Goal: Subscribe to service/newsletter

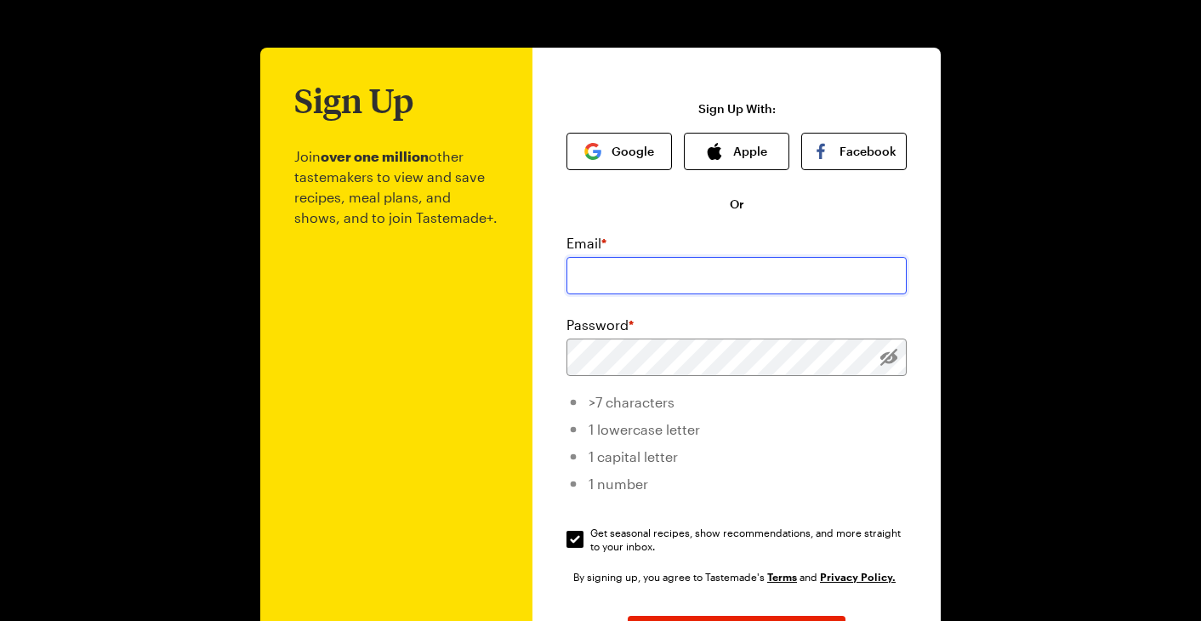
click at [663, 276] on input "email" at bounding box center [736, 275] width 340 height 37
type input "[EMAIL_ADDRESS][DOMAIN_NAME]"
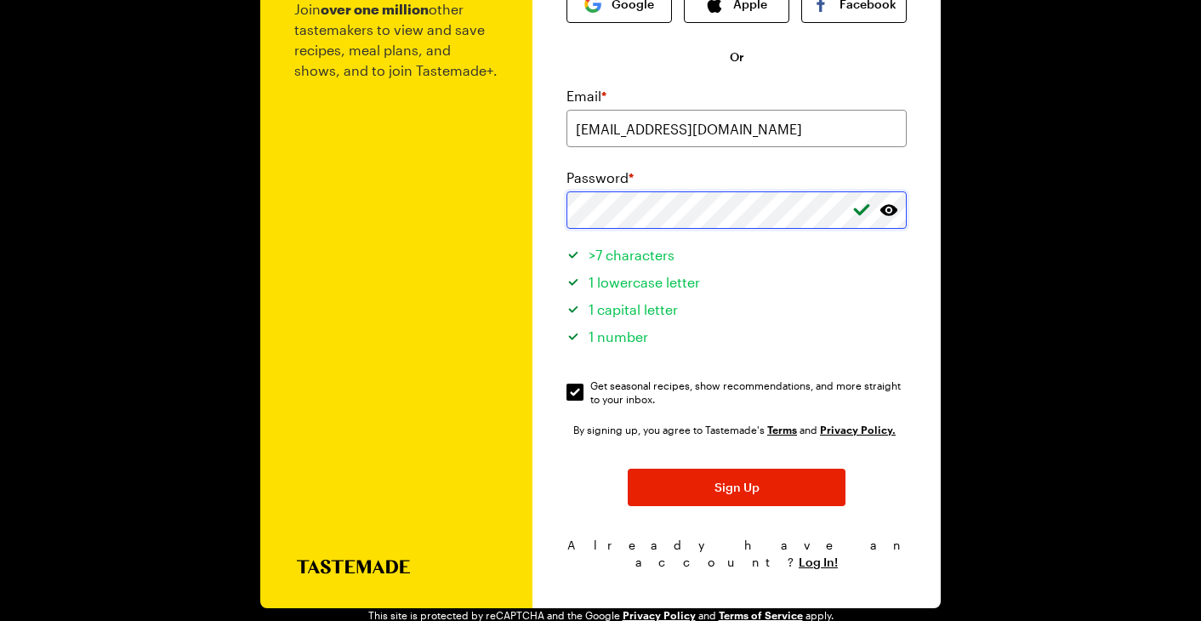
scroll to position [160, 0]
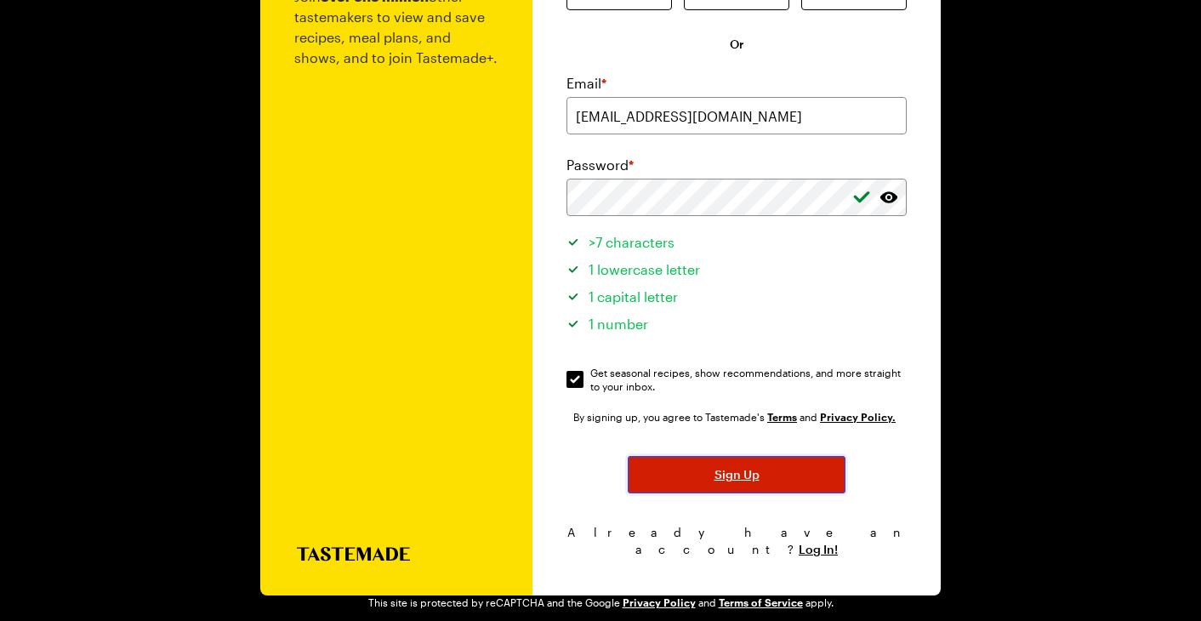
click at [753, 481] on span "Sign Up" at bounding box center [736, 474] width 45 height 17
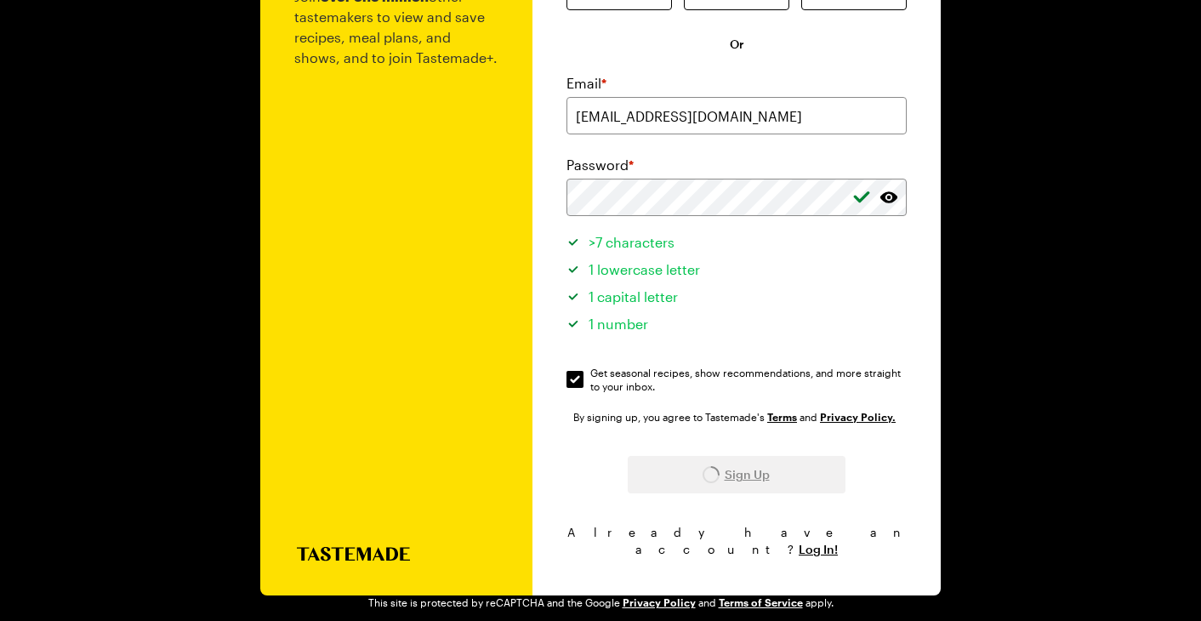
scroll to position [0, 0]
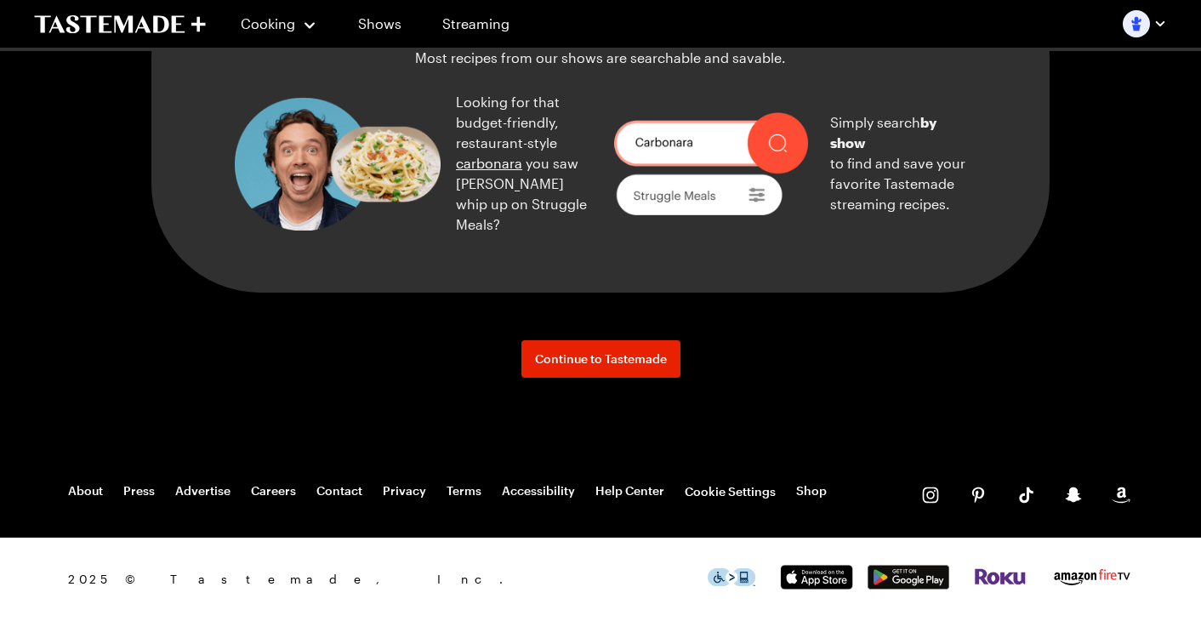
scroll to position [2331, 0]
click at [627, 367] on span "Continue to Tastemade" at bounding box center [601, 358] width 132 height 17
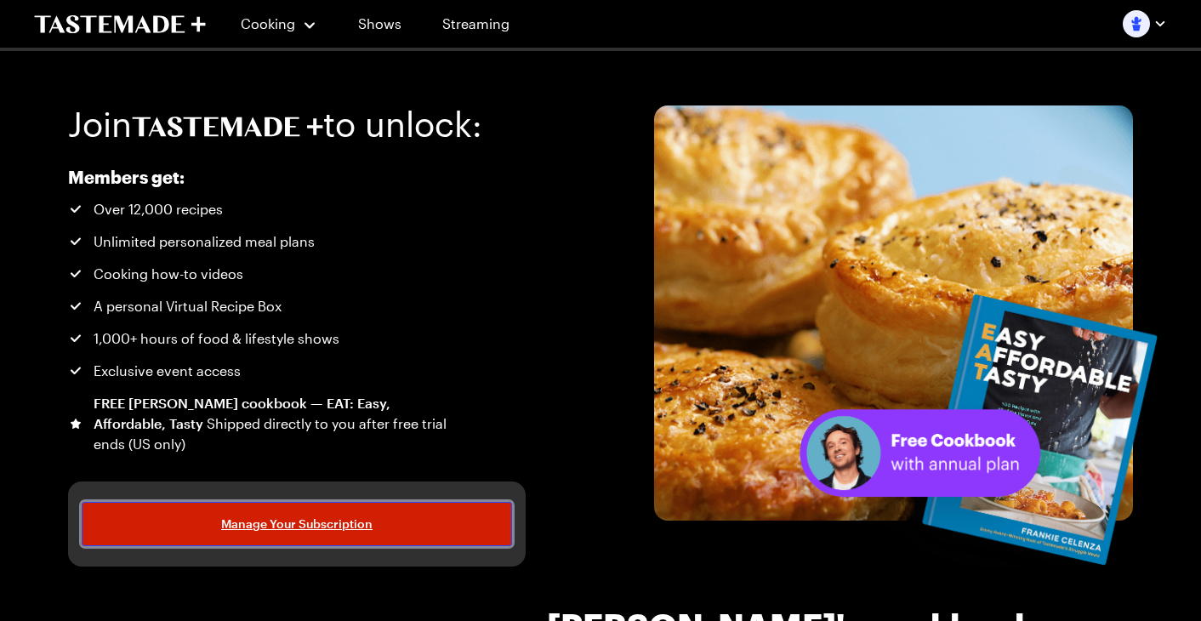
click at [308, 525] on span "Manage Your Subscription" at bounding box center [296, 523] width 151 height 17
